Goal: Obtain resource: Obtain resource

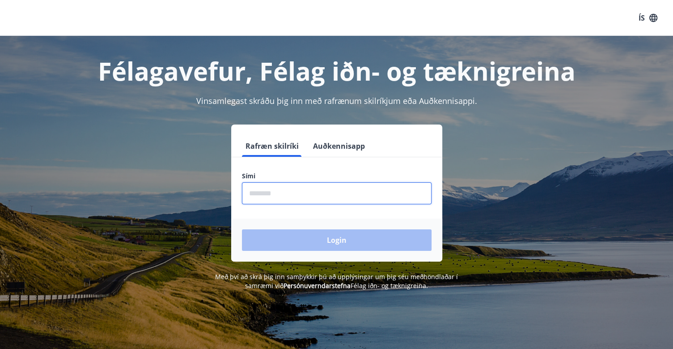
click at [286, 196] on input "phone" at bounding box center [337, 193] width 190 height 22
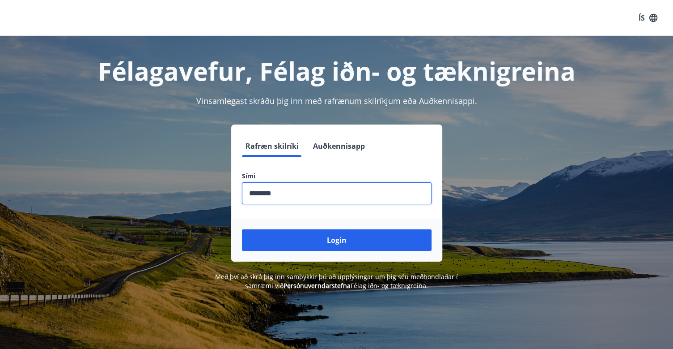
type input "********"
click at [242, 229] on button "Login" at bounding box center [337, 239] width 190 height 21
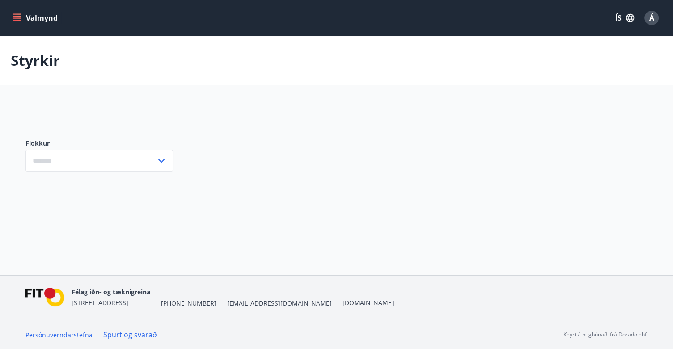
type input "***"
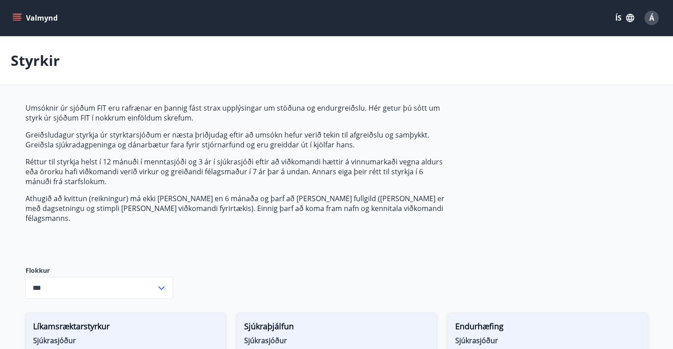
click at [14, 21] on icon "menu" at bounding box center [17, 17] width 9 height 9
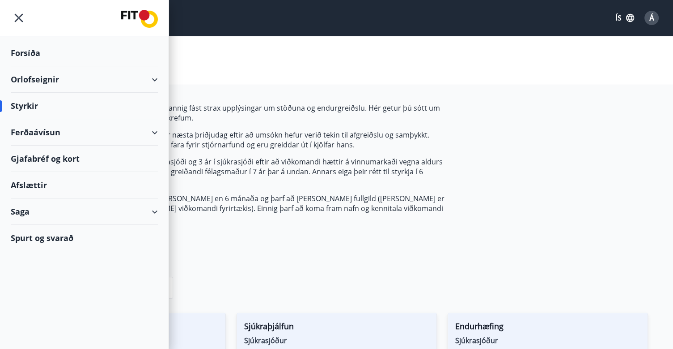
click at [141, 210] on div "Saga" at bounding box center [84, 211] width 147 height 26
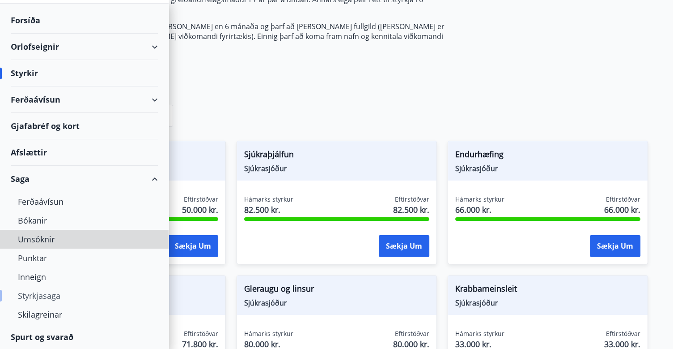
scroll to position [262, 0]
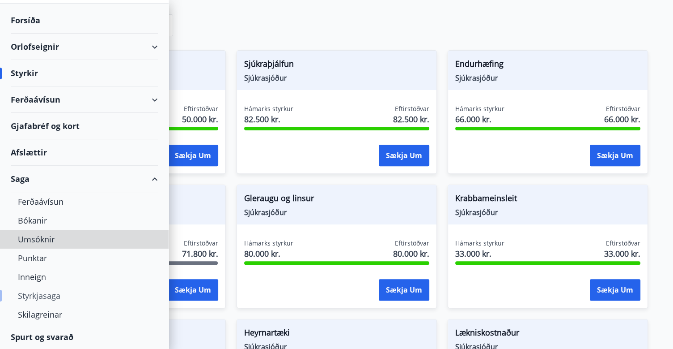
click at [49, 293] on div "Styrkjasaga" at bounding box center [84, 295] width 133 height 19
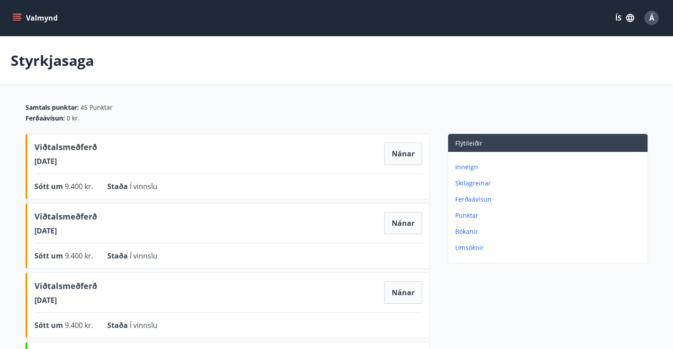
click at [15, 10] on button "Valmynd" at bounding box center [36, 18] width 51 height 16
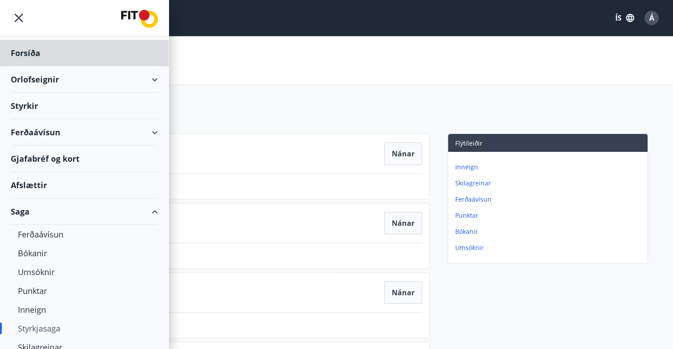
click at [31, 66] on div "Styrkir" at bounding box center [84, 53] width 147 height 26
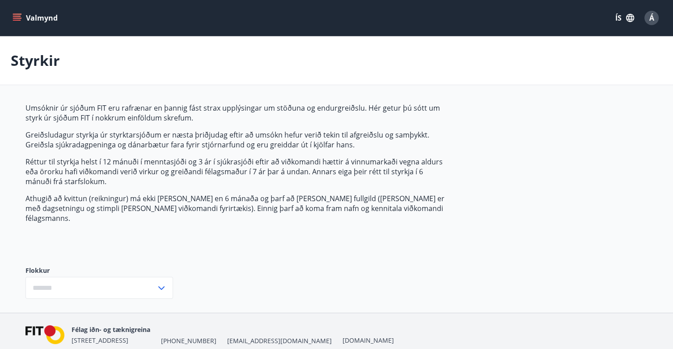
type input "***"
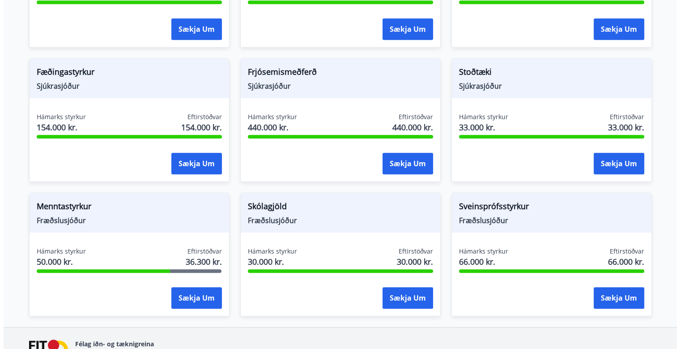
scroll to position [671, 0]
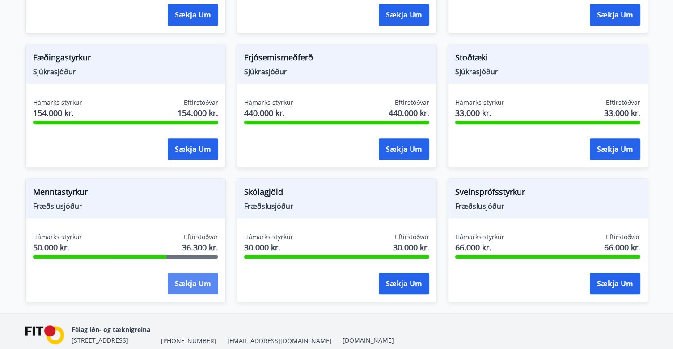
click at [194, 275] on button "Sækja um" at bounding box center [193, 282] width 51 height 21
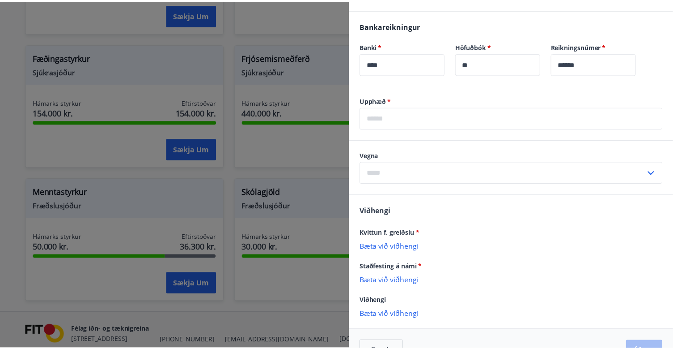
scroll to position [293, 0]
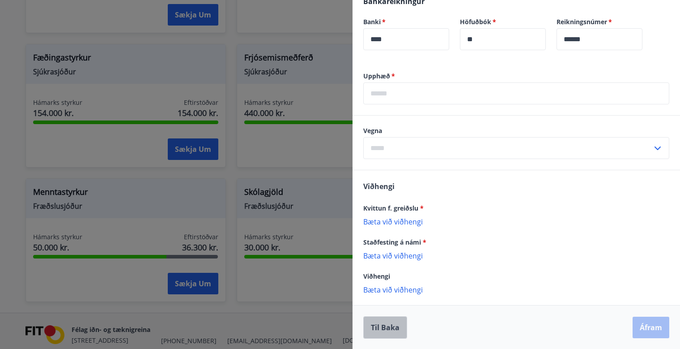
click at [395, 324] on button "Til baka" at bounding box center [385, 327] width 44 height 22
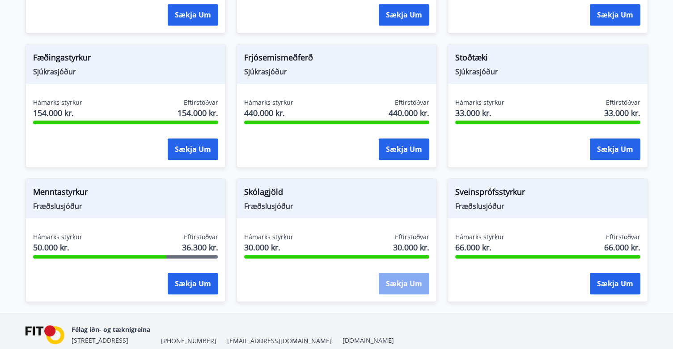
click at [401, 276] on button "Sækja um" at bounding box center [404, 282] width 51 height 21
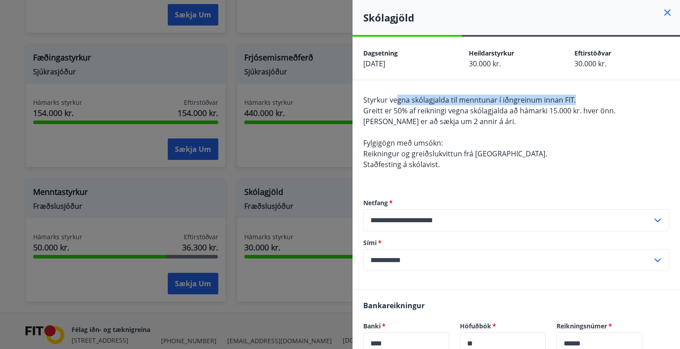
drag, startPoint x: 396, startPoint y: 102, endPoint x: 591, endPoint y: 115, distance: 194.6
click at [606, 104] on div "Styrkur vegna skólagjalda til menntunar í iðngreinum innan FIT. Greitt er 50% a…" at bounding box center [516, 137] width 306 height 86
click at [540, 128] on div "Styrkur vegna skólagjalda til menntunar í iðngreinum innan FIT. Greitt er 50% a…" at bounding box center [516, 137] width 306 height 86
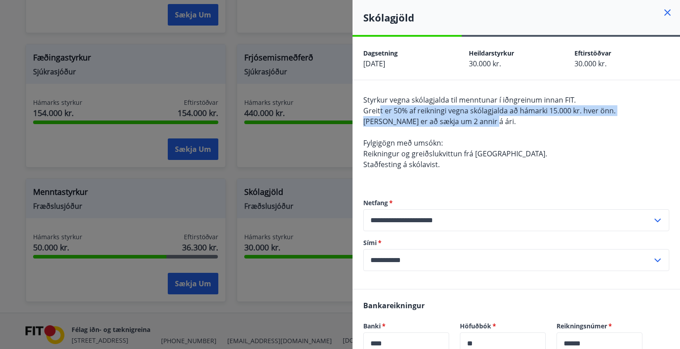
drag, startPoint x: 383, startPoint y: 110, endPoint x: 522, endPoint y: 123, distance: 139.8
click at [522, 123] on div "Styrkur vegna skólagjalda til menntunar í iðngreinum innan FIT. Greitt er 50% a…" at bounding box center [516, 137] width 306 height 86
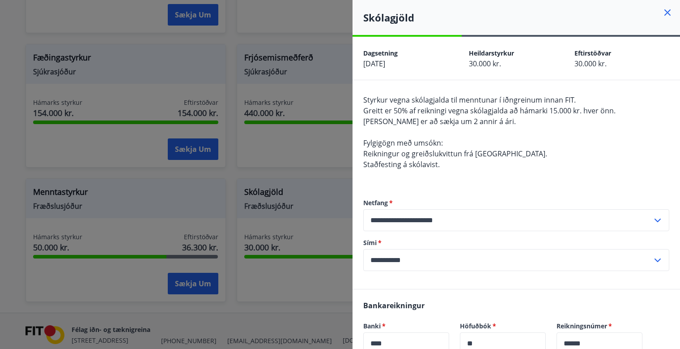
click at [662, 13] on icon at bounding box center [667, 12] width 11 height 11
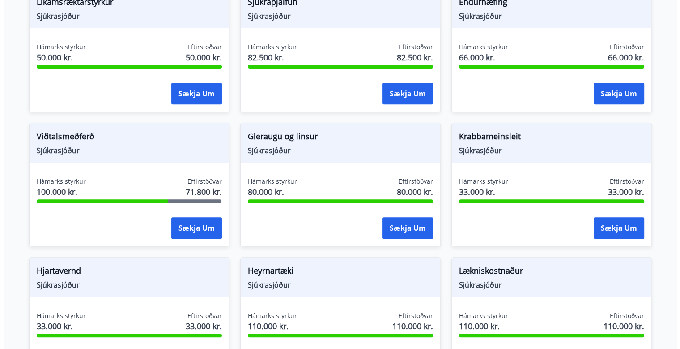
scroll to position [313, 0]
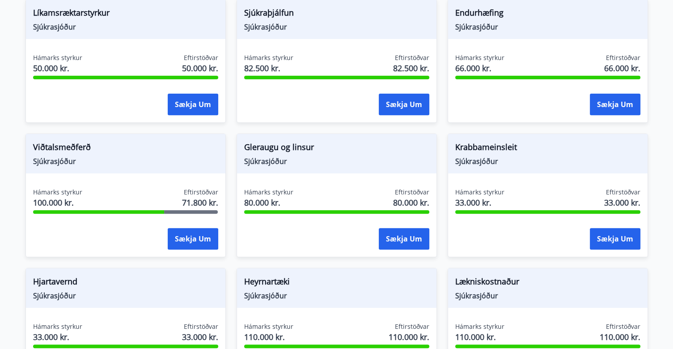
click at [302, 141] on span "Gleraugu og linsur" at bounding box center [336, 148] width 185 height 15
click at [397, 228] on button "Sækja um" at bounding box center [404, 238] width 51 height 21
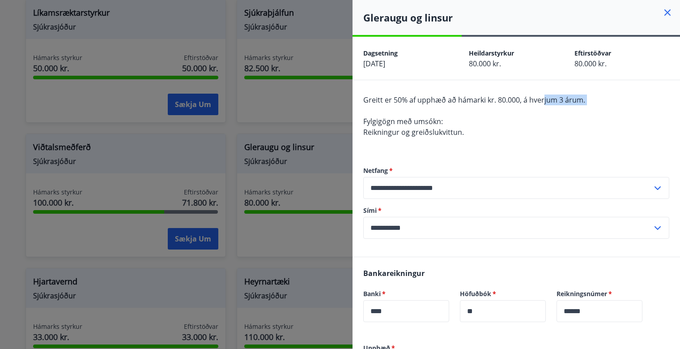
drag, startPoint x: 387, startPoint y: 106, endPoint x: 543, endPoint y: 93, distance: 156.3
click at [543, 93] on div "**********" at bounding box center [516, 168] width 327 height 176
drag, startPoint x: 377, startPoint y: 124, endPoint x: 461, endPoint y: 127, distance: 84.1
click at [461, 127] on span "Greitt er 50% af upphæð að hámarki kr. 80.000, á hverjum 3 árum. Fylgigögn með …" at bounding box center [474, 116] width 222 height 42
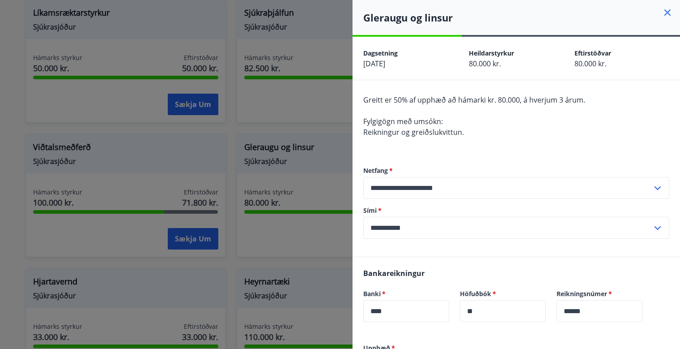
click at [476, 136] on div "Greitt er 50% af upphæð að hámarki kr. 80.000, á hverjum 3 árum. Fylgigögn með …" at bounding box center [516, 121] width 306 height 54
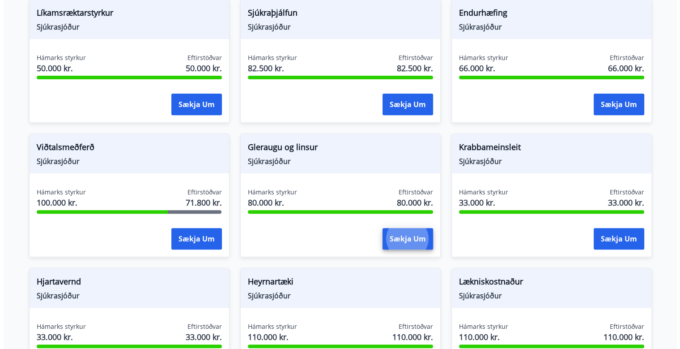
scroll to position [268, 0]
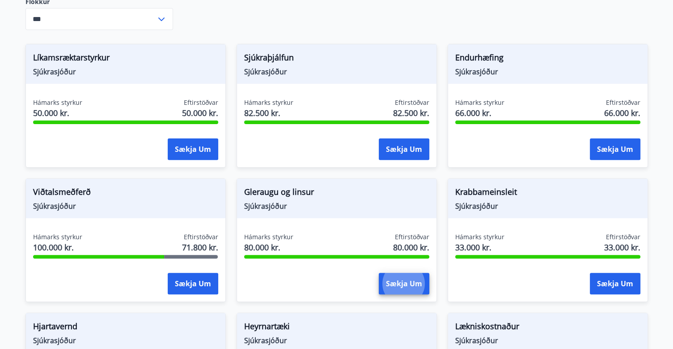
click at [281, 186] on span "Gleraugu og linsur" at bounding box center [336, 193] width 185 height 15
click at [394, 272] on button "Sækja um" at bounding box center [404, 282] width 51 height 21
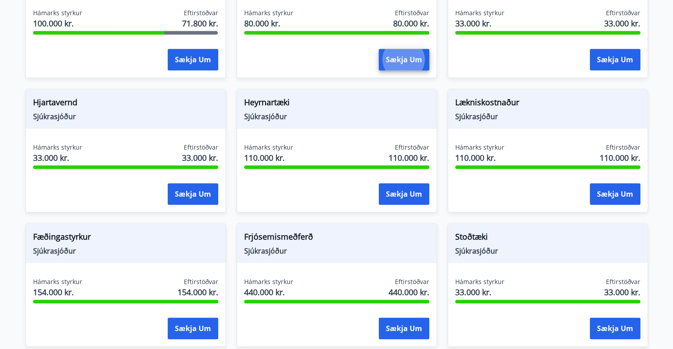
scroll to position [537, 0]
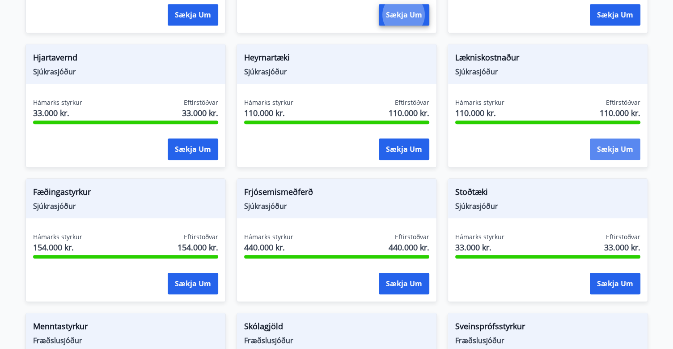
click at [613, 138] on button "Sækja um" at bounding box center [615, 148] width 51 height 21
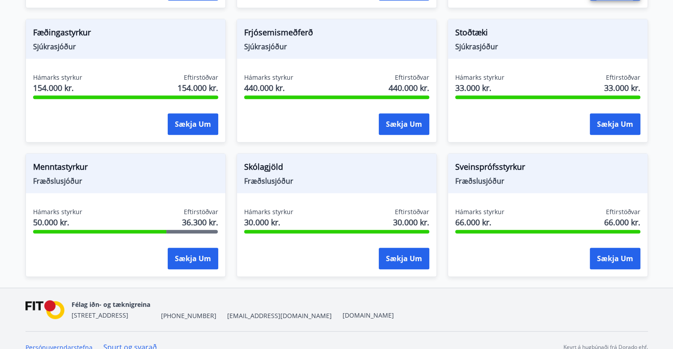
scroll to position [699, 0]
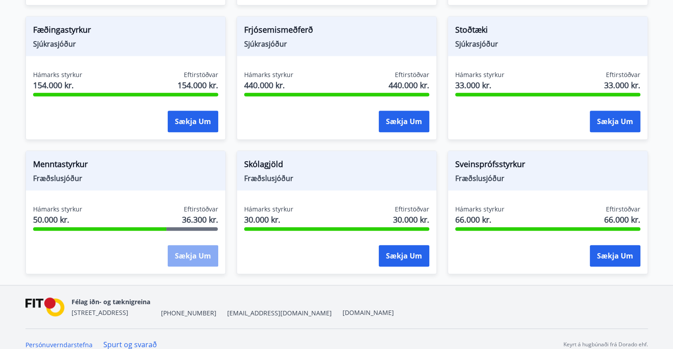
click at [196, 245] on button "Sækja um" at bounding box center [193, 255] width 51 height 21
click at [400, 245] on button "Sækja um" at bounding box center [404, 255] width 51 height 21
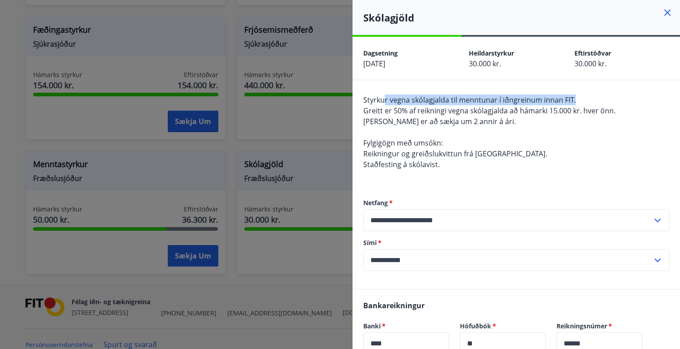
drag, startPoint x: 387, startPoint y: 102, endPoint x: 582, endPoint y: 102, distance: 195.1
click at [582, 102] on div "Styrkur vegna skólagjalda til menntunar í iðngreinum innan FIT. Greitt er 50% a…" at bounding box center [516, 137] width 306 height 86
click at [514, 119] on div "Styrkur vegna skólagjalda til menntunar í iðngreinum innan FIT. Greitt er 50% a…" at bounding box center [516, 137] width 306 height 86
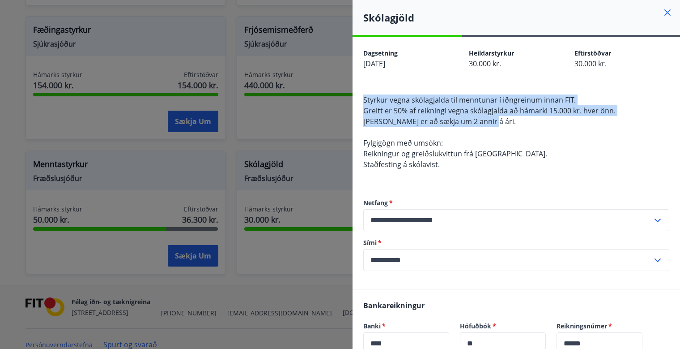
drag, startPoint x: 510, startPoint y: 119, endPoint x: 362, endPoint y: 94, distance: 149.8
click at [362, 94] on div "**********" at bounding box center [516, 184] width 327 height 208
click at [472, 123] on span "Heimilt er að sækja um 2 annir á ári." at bounding box center [439, 121] width 153 height 10
drag, startPoint x: 364, startPoint y: 101, endPoint x: 538, endPoint y: 145, distance: 179.6
click at [540, 145] on div "Styrkur vegna skólagjalda til menntunar í iðngreinum innan FIT. Greitt er 50% a…" at bounding box center [516, 137] width 306 height 86
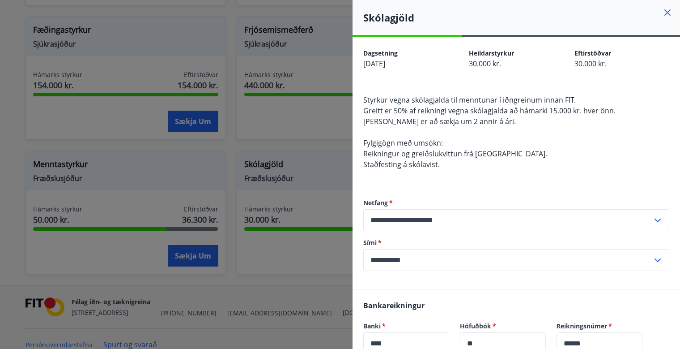
click at [445, 167] on div "Styrkur vegna skólagjalda til menntunar í iðngreinum innan FIT. Greitt er 50% a…" at bounding box center [516, 137] width 306 height 86
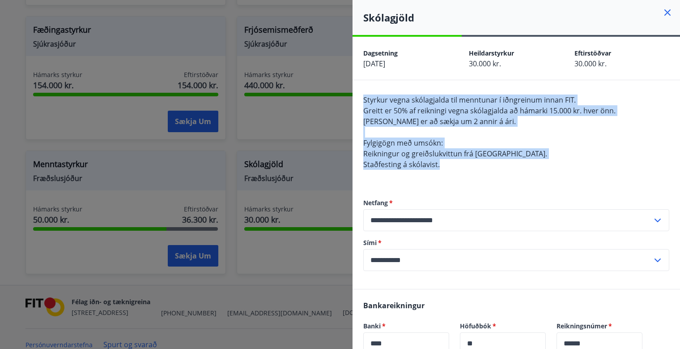
drag, startPoint x: 444, startPoint y: 167, endPoint x: 353, endPoint y: 86, distance: 122.0
click at [353, 86] on div "**********" at bounding box center [516, 184] width 327 height 208
click at [662, 10] on icon at bounding box center [667, 12] width 11 height 11
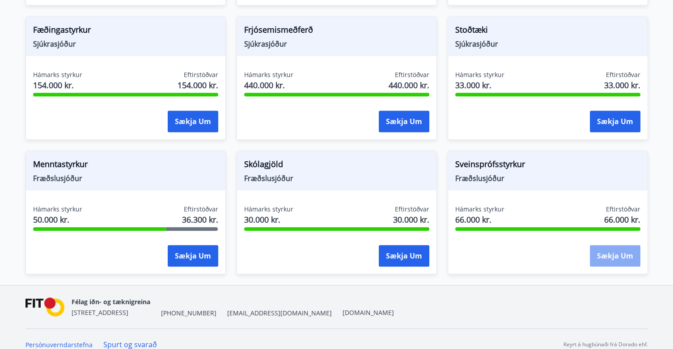
click at [615, 245] on button "Sækja um" at bounding box center [615, 255] width 51 height 21
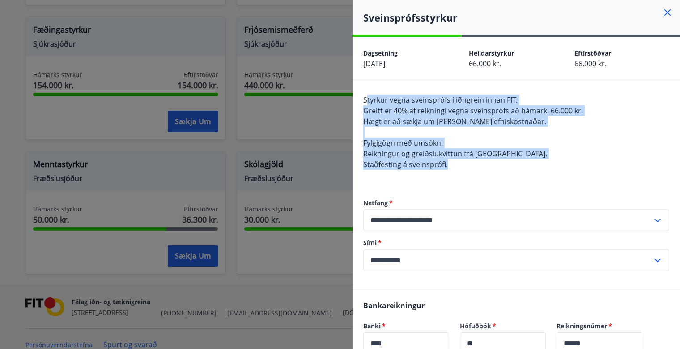
drag, startPoint x: 462, startPoint y: 164, endPoint x: 359, endPoint y: 81, distance: 132.3
click at [365, 85] on div "**********" at bounding box center [516, 184] width 327 height 208
click at [664, 12] on icon at bounding box center [667, 12] width 6 height 6
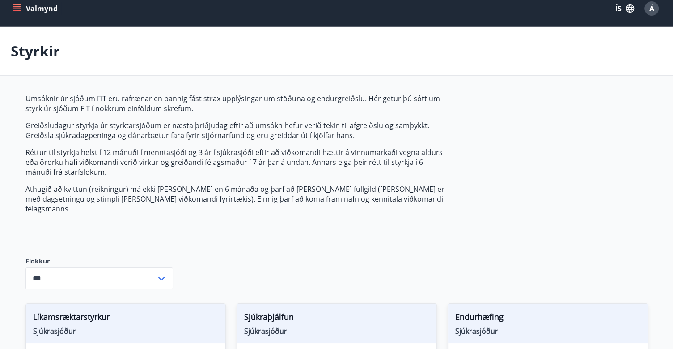
scroll to position [0, 0]
